Goal: Navigation & Orientation: Find specific page/section

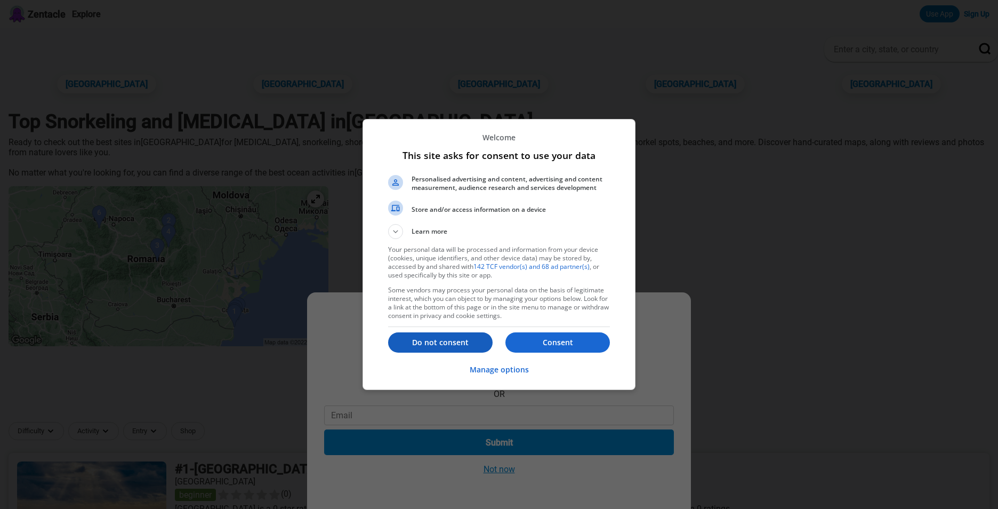
click at [450, 342] on p "Do not consent" at bounding box center [440, 342] width 104 height 11
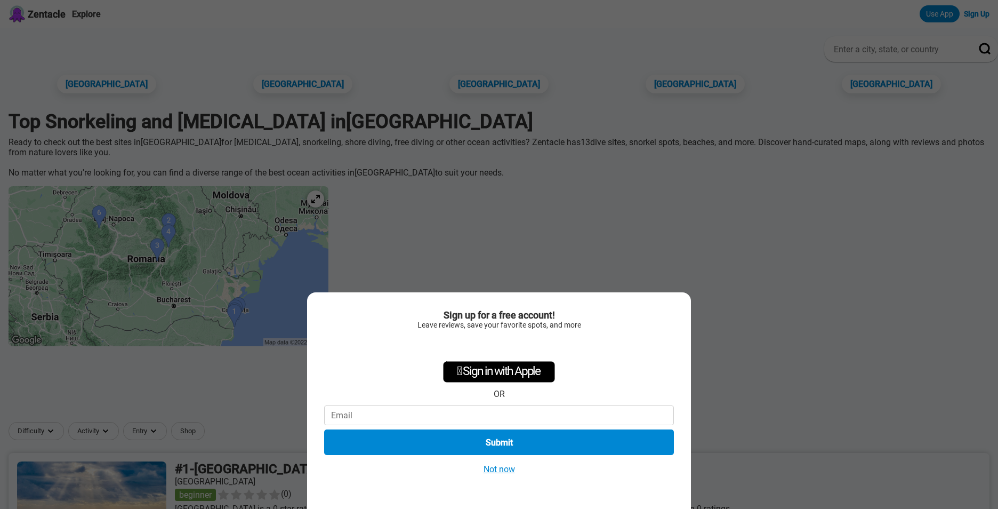
click at [499, 470] on button "Not now" at bounding box center [499, 468] width 38 height 11
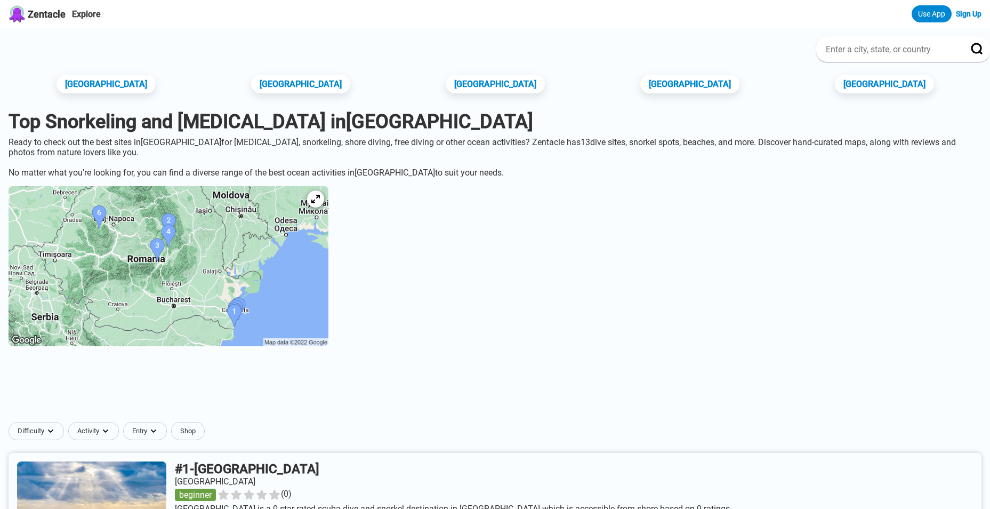
click at [292, 319] on img at bounding box center [169, 266] width 320 height 160
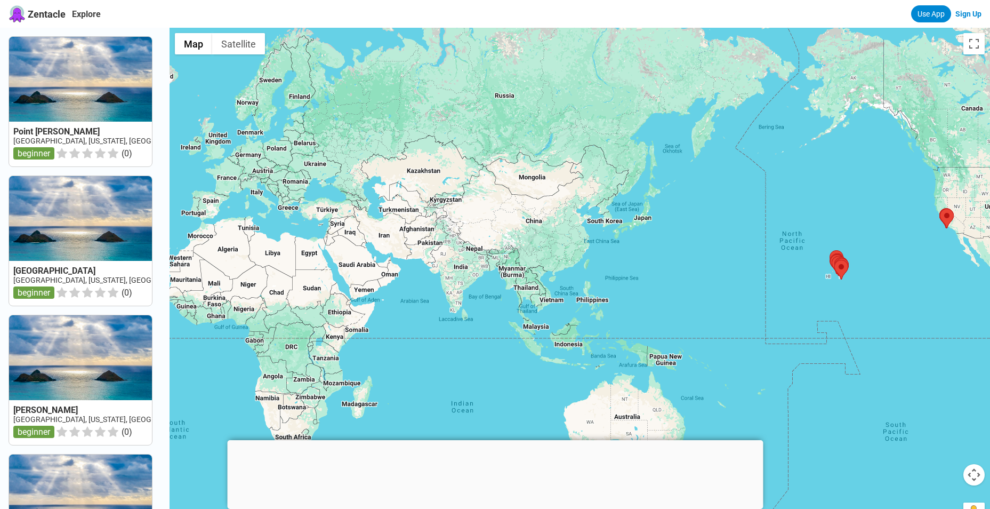
drag, startPoint x: 326, startPoint y: 329, endPoint x: 691, endPoint y: 293, distance: 366.4
click at [690, 293] on div at bounding box center [580, 282] width 821 height 509
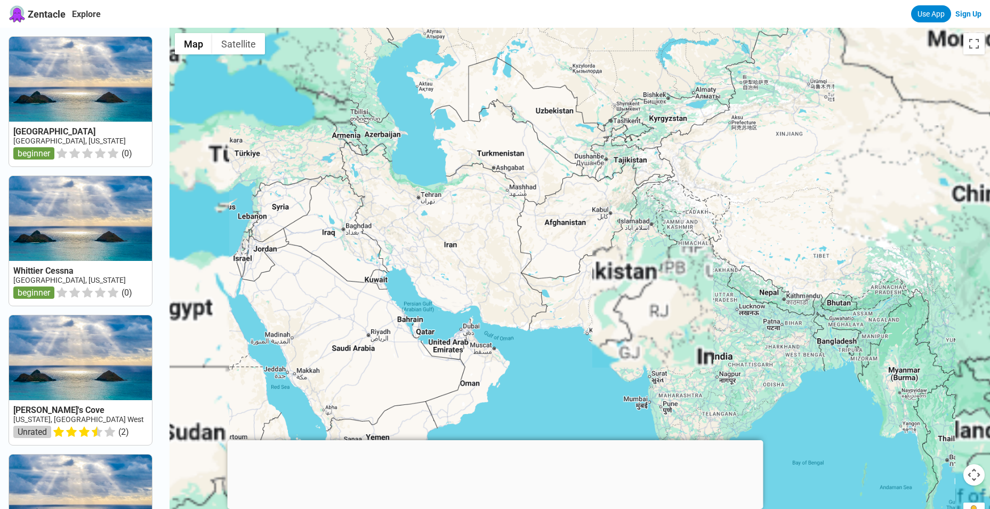
drag, startPoint x: 424, startPoint y: 235, endPoint x: 509, endPoint y: 341, distance: 135.4
click at [509, 340] on div at bounding box center [580, 282] width 821 height 509
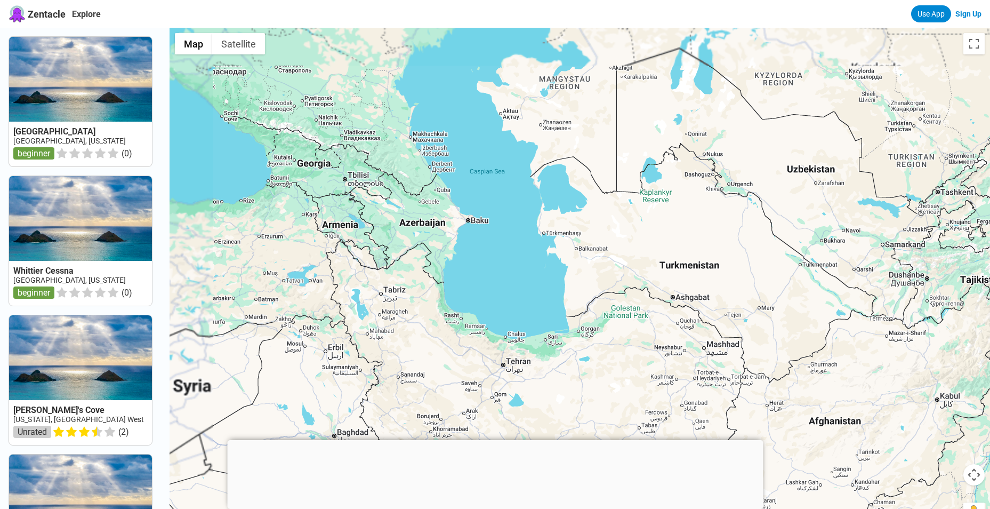
drag, startPoint x: 419, startPoint y: 184, endPoint x: 475, endPoint y: 308, distance: 135.8
click at [475, 308] on div at bounding box center [580, 282] width 821 height 509
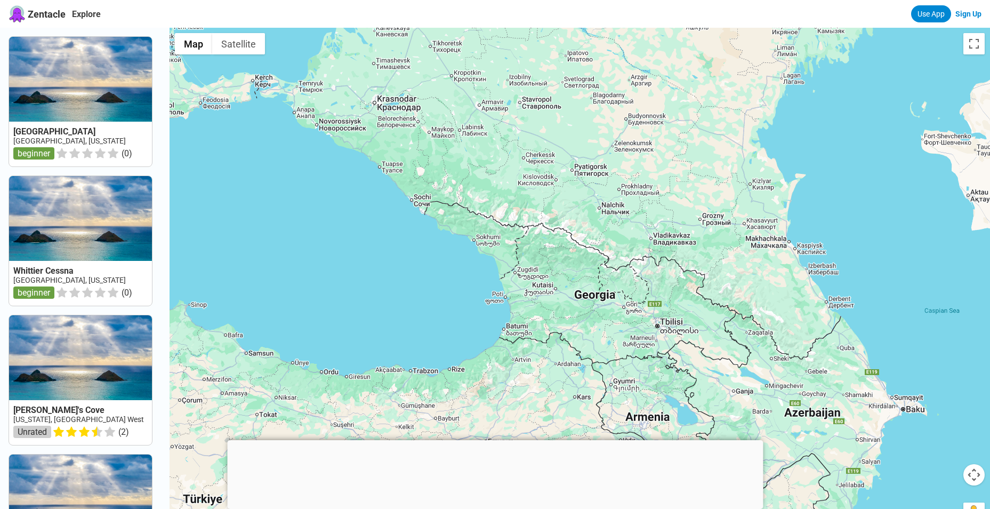
drag, startPoint x: 373, startPoint y: 239, endPoint x: 715, endPoint y: 350, distance: 359.1
click at [785, 372] on div at bounding box center [580, 282] width 821 height 509
